Goal: Task Accomplishment & Management: Use online tool/utility

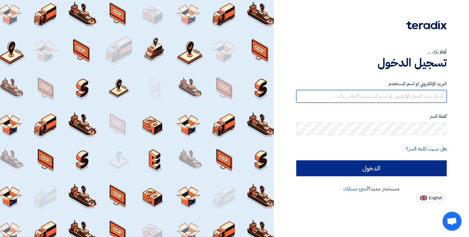
type input "[EMAIL_ADDRESS][DOMAIN_NAME]"
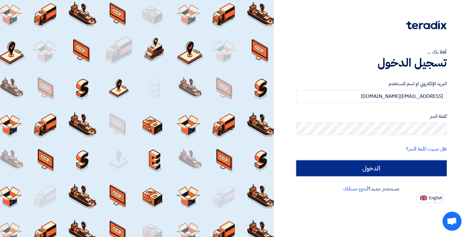
click at [339, 165] on input "الدخول" at bounding box center [371, 168] width 151 height 16
type input "Sign in"
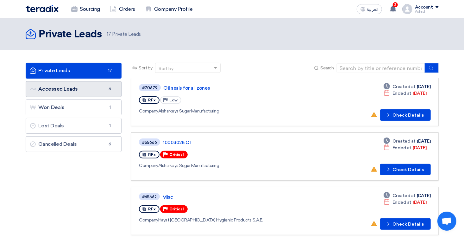
click at [78, 90] on link "Accessed Leads Accessed Leads 6" at bounding box center [74, 89] width 96 height 16
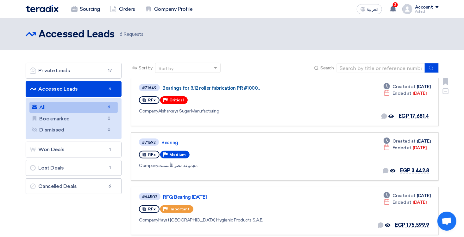
click at [200, 87] on link "Bearings for 3.12 roller fabrication PR #1000..." at bounding box center [241, 88] width 158 height 6
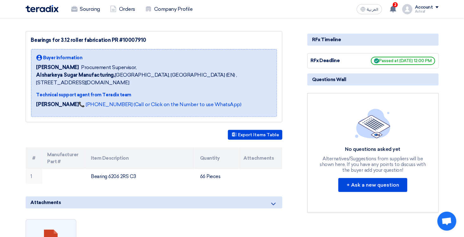
scroll to position [127, 0]
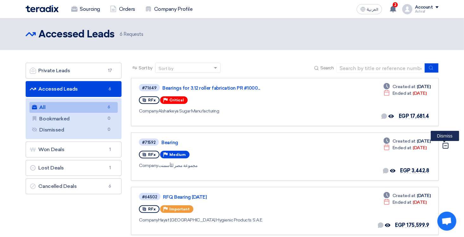
click at [446, 144] on icon "Dismiss" at bounding box center [446, 145] width 7 height 7
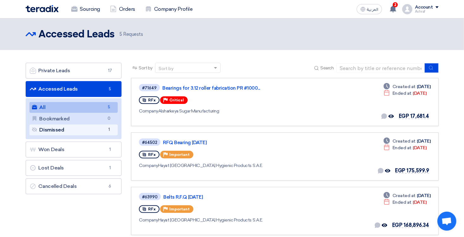
click at [60, 130] on link "Dismissed Dismissed 1" at bounding box center [73, 129] width 89 height 11
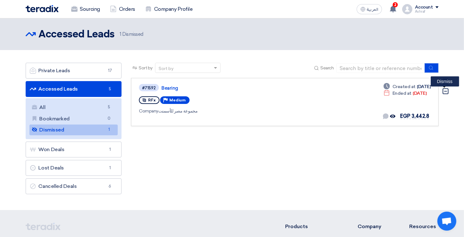
click at [445, 90] on icon "Dismiss" at bounding box center [446, 91] width 7 height 7
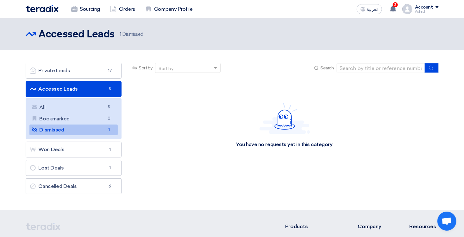
click at [63, 126] on link "Dismissed Dismissed 1" at bounding box center [73, 129] width 89 height 11
click at [64, 170] on link "Lost Deals Lost Deals 1" at bounding box center [74, 168] width 96 height 16
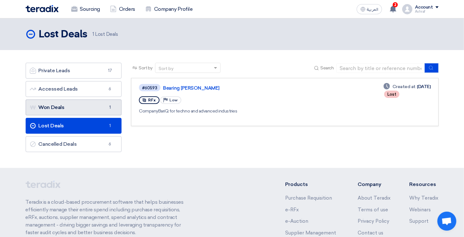
click at [69, 108] on link "Won Deals Won Deals 1" at bounding box center [74, 107] width 96 height 16
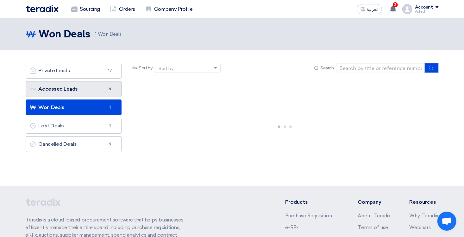
click at [71, 90] on link "Accessed Leads Accessed Leads 6" at bounding box center [74, 89] width 96 height 16
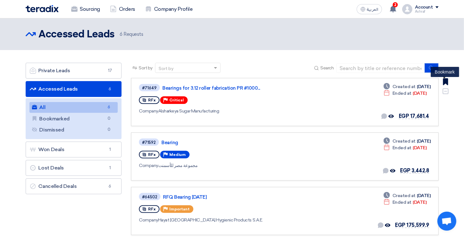
click at [446, 82] on use at bounding box center [445, 81] width 5 height 7
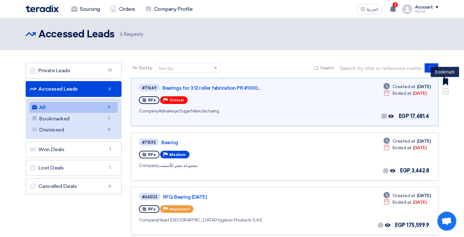
click at [446, 81] on use at bounding box center [445, 81] width 5 height 7
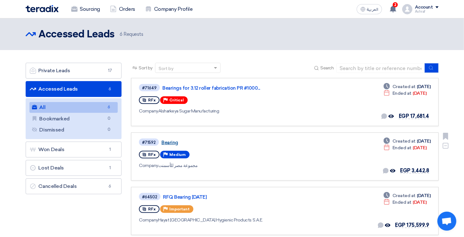
click at [165, 140] on link "Bearing" at bounding box center [241, 143] width 158 height 6
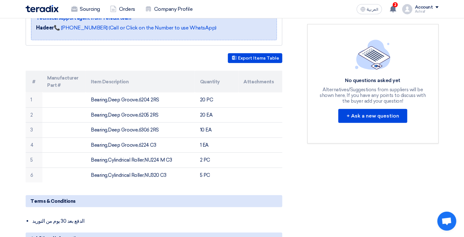
scroll to position [32, 0]
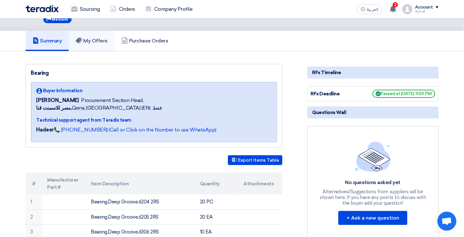
click at [86, 42] on h5 "My Offers" at bounding box center [92, 41] width 32 height 6
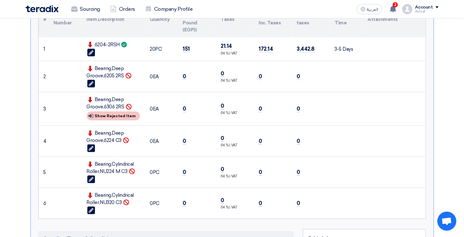
scroll to position [158, 0]
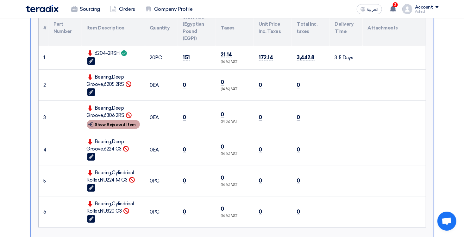
click at [123, 124] on div "Show details Show Rejected Item" at bounding box center [113, 124] width 53 height 9
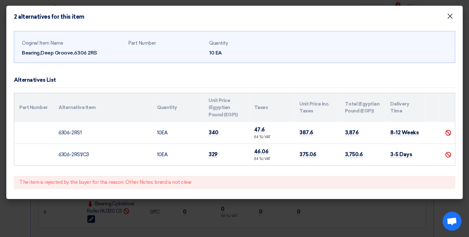
click at [451, 17] on span "×" at bounding box center [450, 17] width 6 height 13
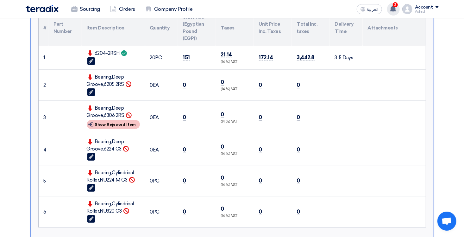
click at [393, 11] on use at bounding box center [393, 8] width 6 height 7
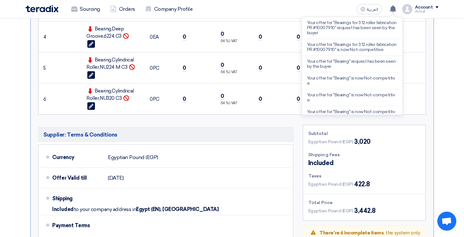
scroll to position [190, 0]
